Goal: Find contact information: Find contact information

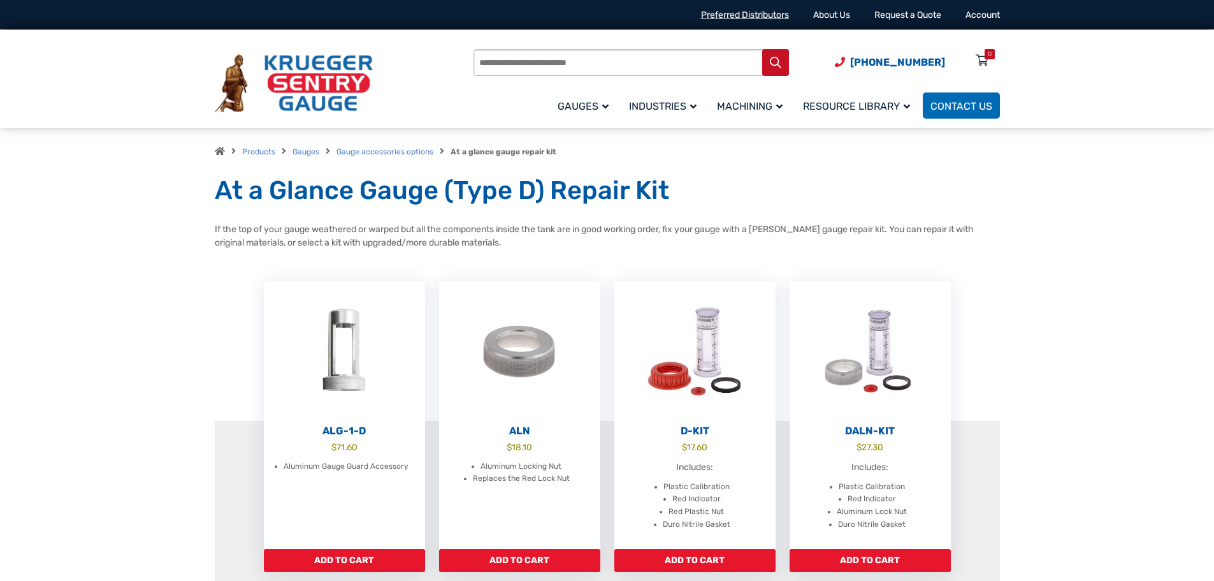
click at [735, 11] on link "Preferred Distributors" at bounding box center [745, 15] width 88 height 11
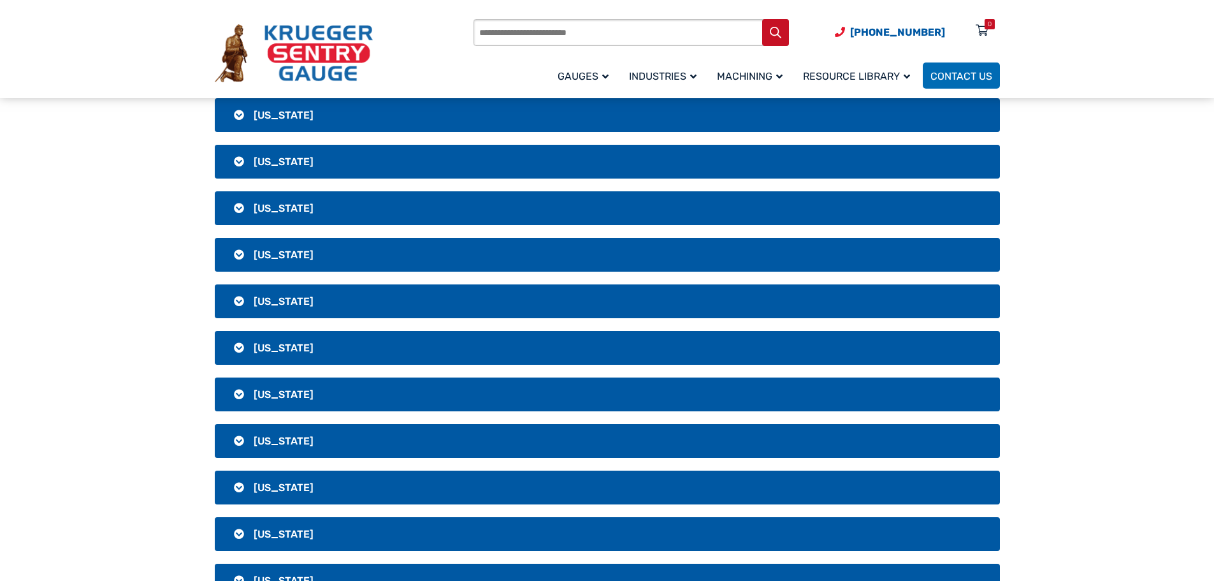
scroll to position [2040, 0]
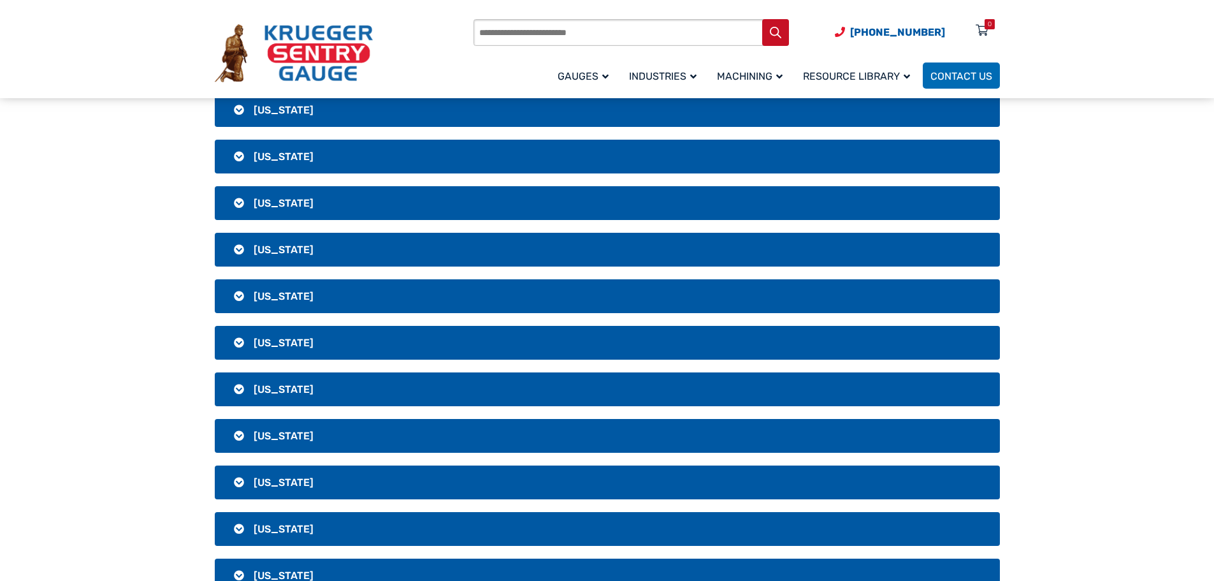
click at [271, 294] on span "[US_STATE]" at bounding box center [284, 296] width 60 height 12
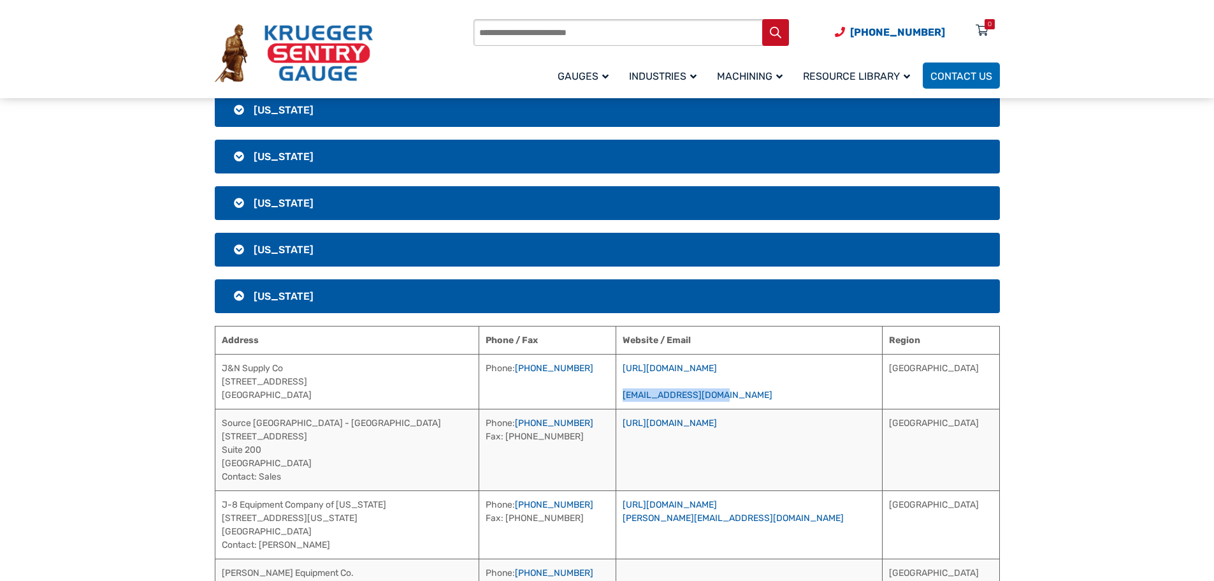
drag, startPoint x: 774, startPoint y: 395, endPoint x: 673, endPoint y: 402, distance: 101.0
click at [673, 402] on td "[URL][DOMAIN_NAME] [EMAIL_ADDRESS][DOMAIN_NAME]" at bounding box center [749, 381] width 266 height 55
copy link "[EMAIL_ADDRESS][DOMAIN_NAME]"
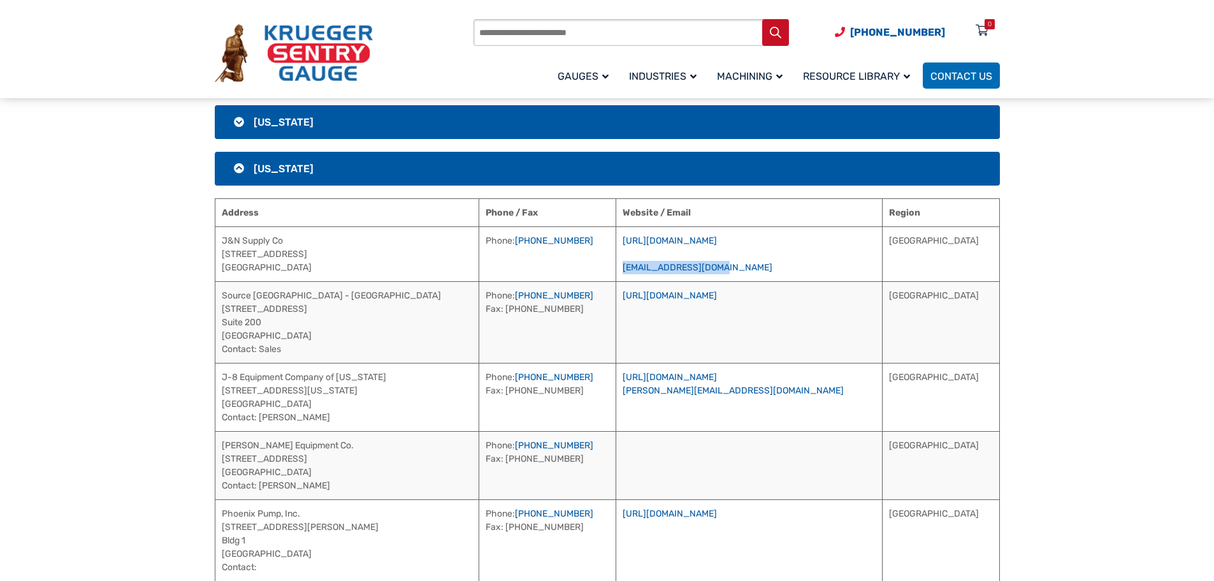
scroll to position [2295, 0]
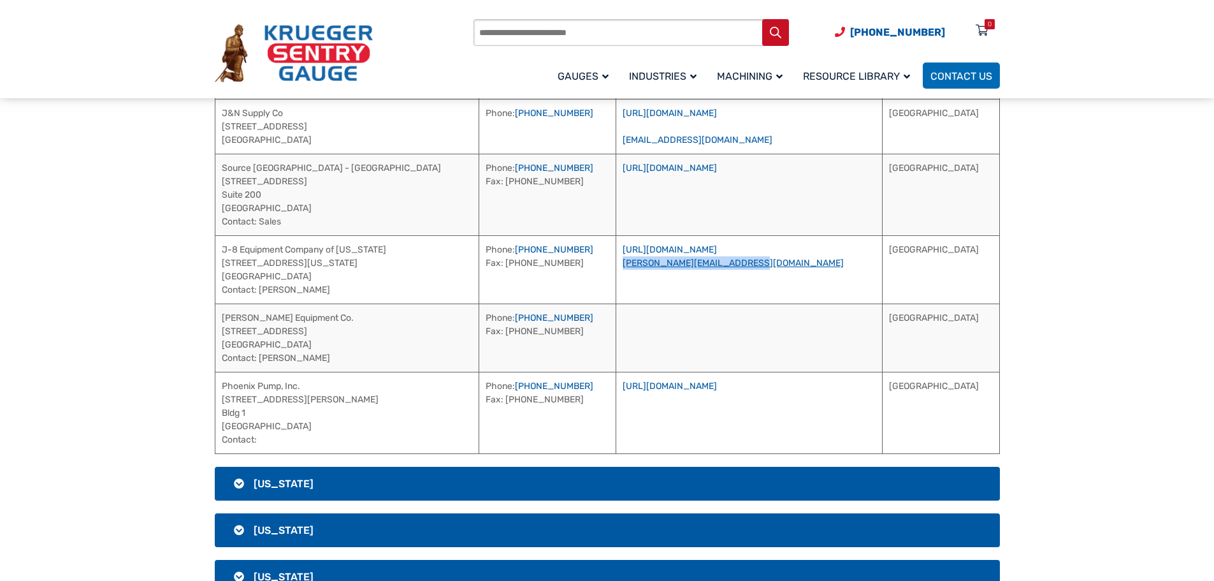
drag, startPoint x: 799, startPoint y: 260, endPoint x: 678, endPoint y: 270, distance: 121.5
click at [676, 268] on td "[URL][DOMAIN_NAME] [PERSON_NAME][DOMAIN_NAME][EMAIL_ADDRESS][DOMAIN_NAME]" at bounding box center [749, 269] width 266 height 68
copy link "[EMAIL_ADDRESS][DOMAIN_NAME]"
click at [816, 265] on td "[URL][DOMAIN_NAME] [PERSON_NAME][DOMAIN_NAME][EMAIL_ADDRESS][DOMAIN_NAME]" at bounding box center [749, 269] width 266 height 68
drag, startPoint x: 798, startPoint y: 263, endPoint x: 672, endPoint y: 272, distance: 126.5
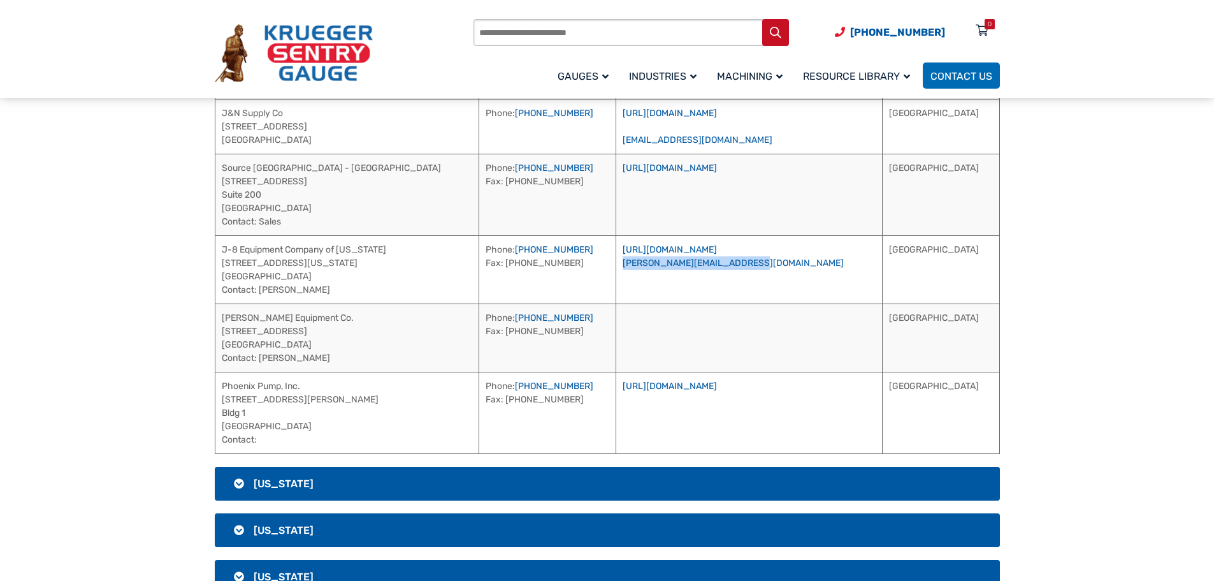
click at [672, 272] on td "[URL][DOMAIN_NAME] [PERSON_NAME][DOMAIN_NAME][EMAIL_ADDRESS][DOMAIN_NAME]" at bounding box center [749, 269] width 266 height 68
copy link "[PERSON_NAME][EMAIL_ADDRESS][DOMAIN_NAME]"
